Goal: Contribute content: Contribute content

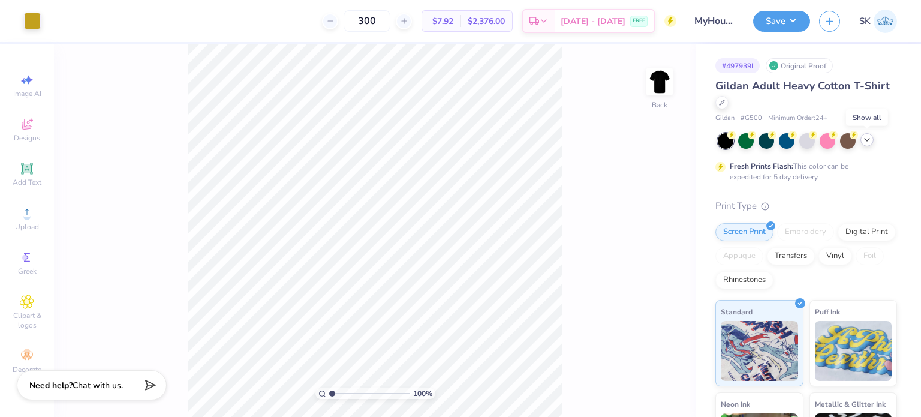
click at [868, 141] on icon at bounding box center [867, 140] width 10 height 10
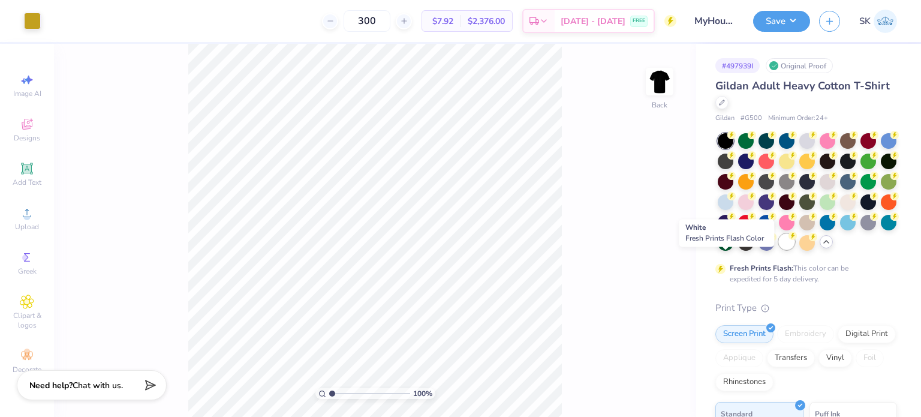
click at [779, 249] on div at bounding box center [787, 242] width 16 height 16
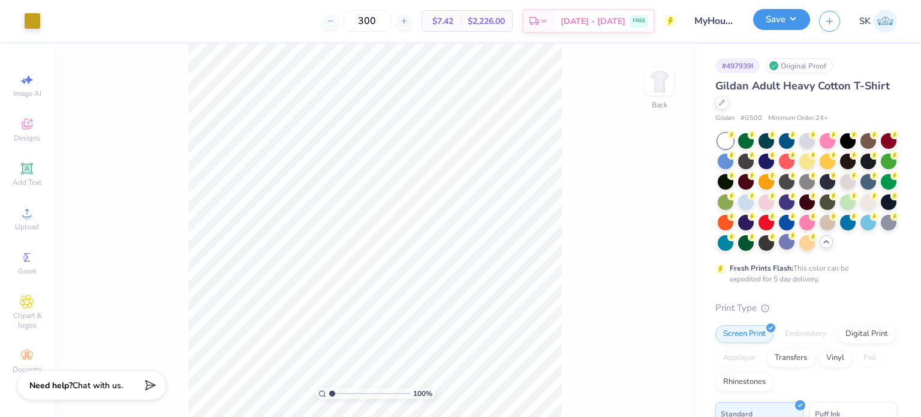
click at [770, 22] on button "Save" at bounding box center [781, 19] width 57 height 21
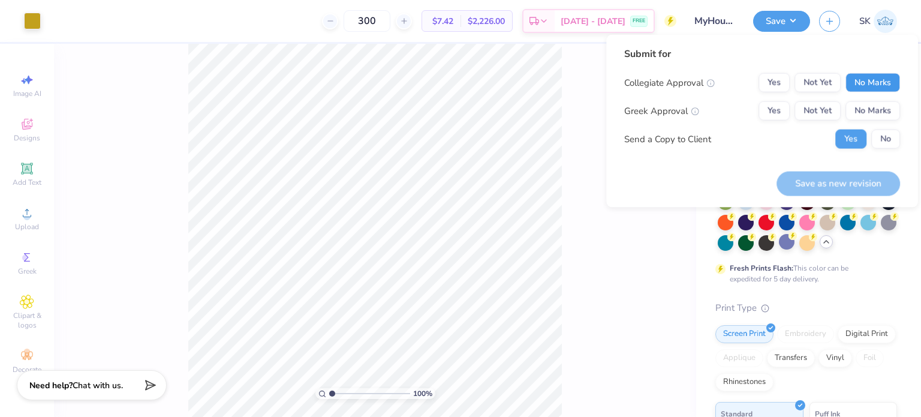
click at [870, 88] on button "No Marks" at bounding box center [872, 82] width 55 height 19
click at [866, 102] on button "No Marks" at bounding box center [872, 110] width 55 height 19
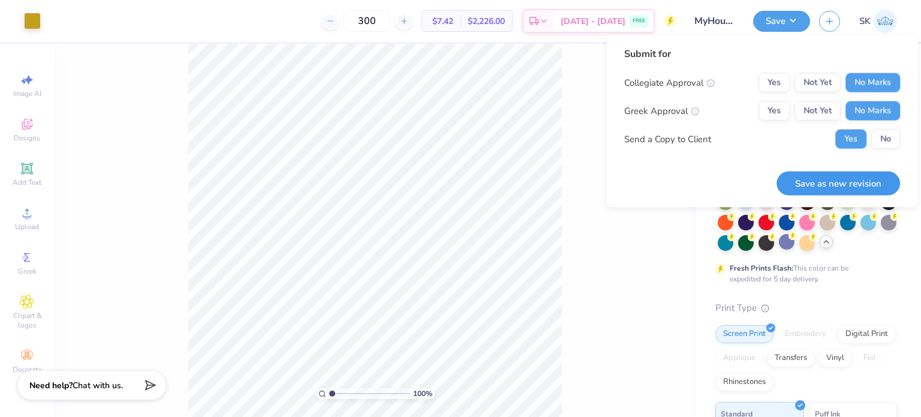
click at [844, 185] on button "Save as new revision" at bounding box center [837, 183] width 123 height 25
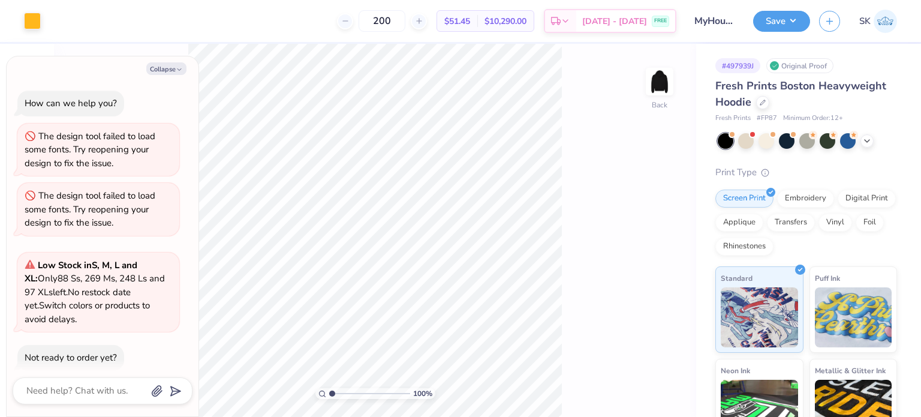
scroll to position [56, 0]
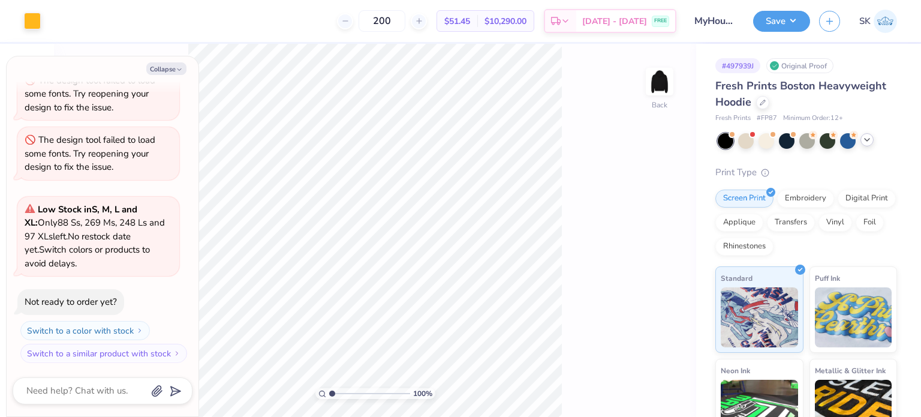
click at [871, 141] on icon at bounding box center [867, 140] width 10 height 10
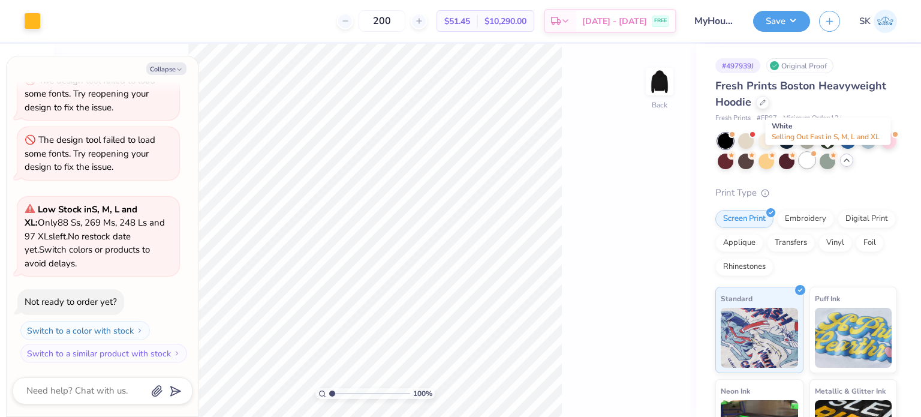
click at [815, 159] on div at bounding box center [807, 160] width 16 height 16
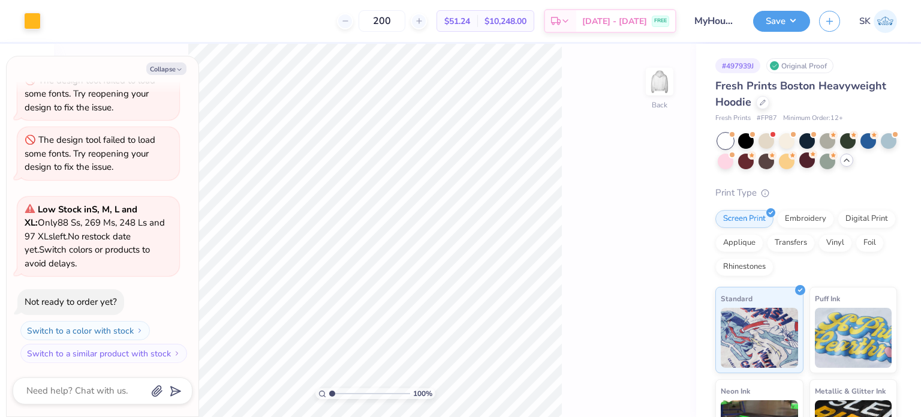
scroll to position [239, 0]
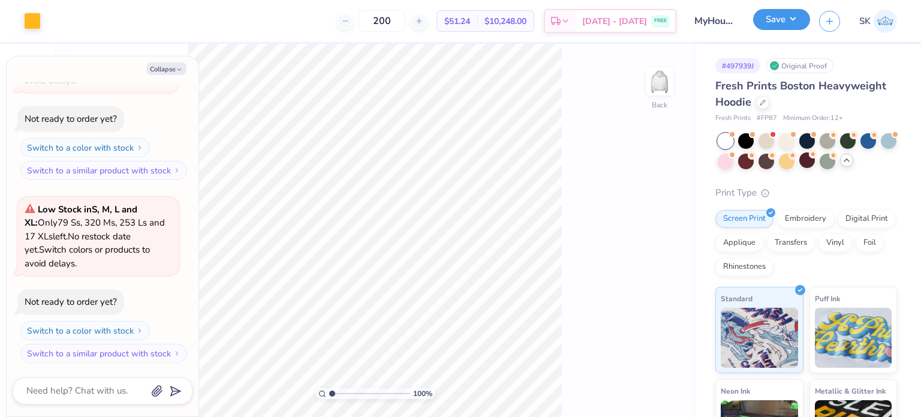
click at [773, 25] on button "Save" at bounding box center [781, 19] width 57 height 21
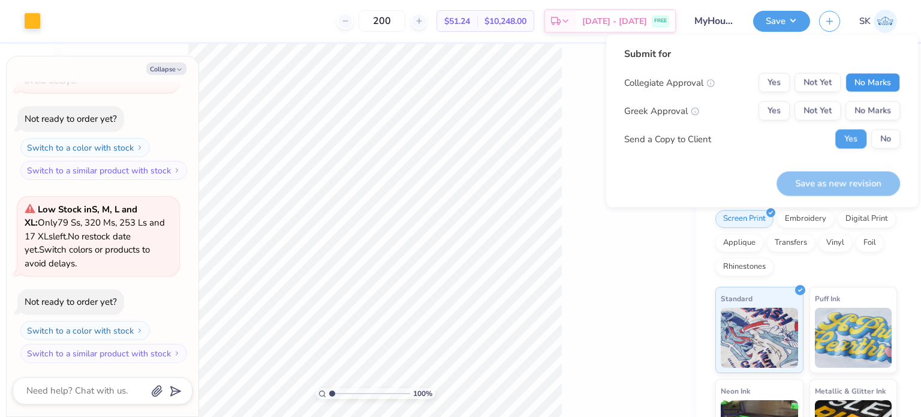
click at [854, 77] on button "No Marks" at bounding box center [872, 82] width 55 height 19
click at [853, 105] on button "No Marks" at bounding box center [872, 110] width 55 height 19
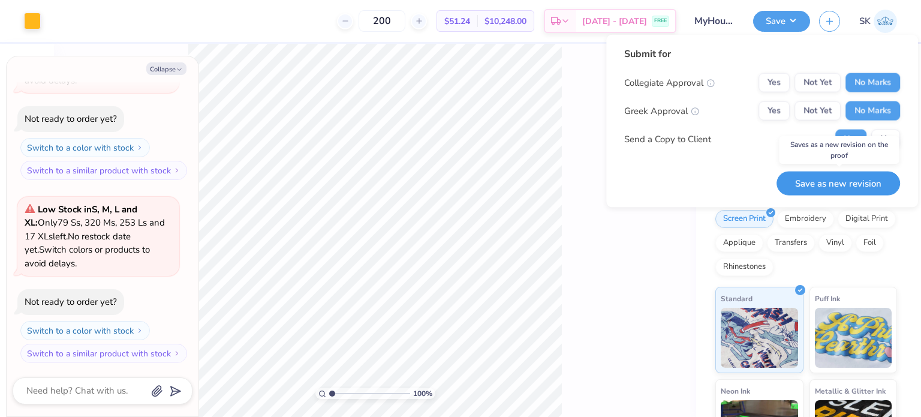
click at [822, 188] on button "Save as new revision" at bounding box center [837, 183] width 123 height 25
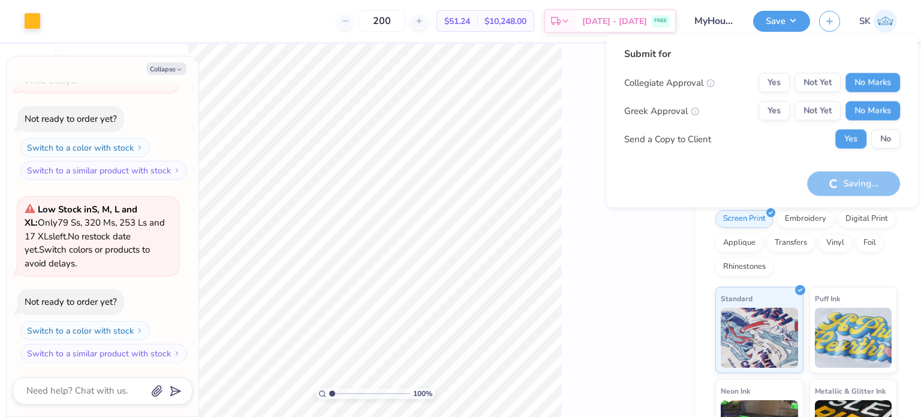
type textarea "x"
